Goal: Use online tool/utility: Use online tool/utility

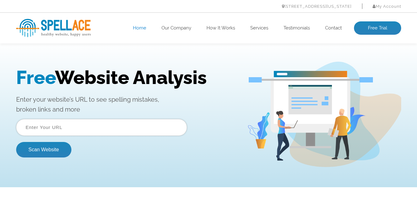
click at [65, 127] on input "text" at bounding box center [101, 127] width 171 height 17
type input "[DOMAIN_NAME]"
click at [16, 142] on button "Scan Website" at bounding box center [43, 150] width 55 height 16
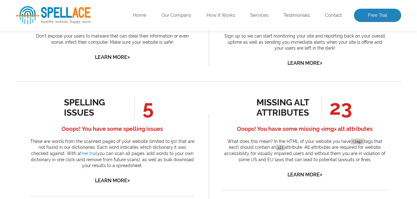
scroll to position [310, 0]
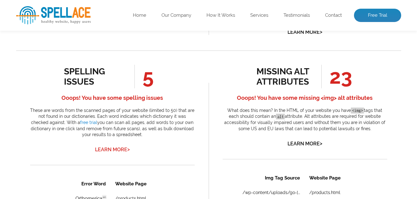
click at [114, 149] on link "Learn More >" at bounding box center [112, 150] width 35 height 6
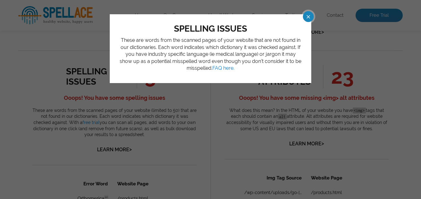
click at [308, 17] on span at bounding box center [302, 16] width 11 height 11
